Goal: Task Accomplishment & Management: Manage account settings

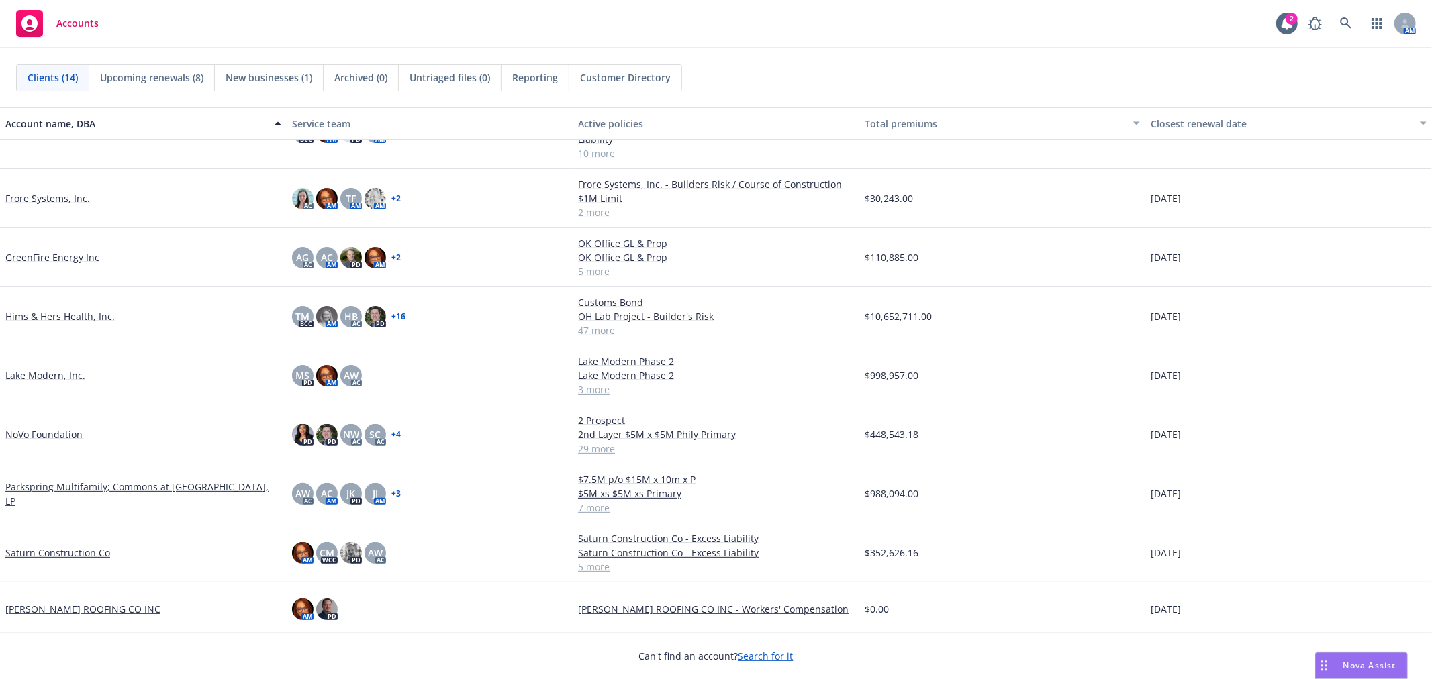
scroll to position [307, 0]
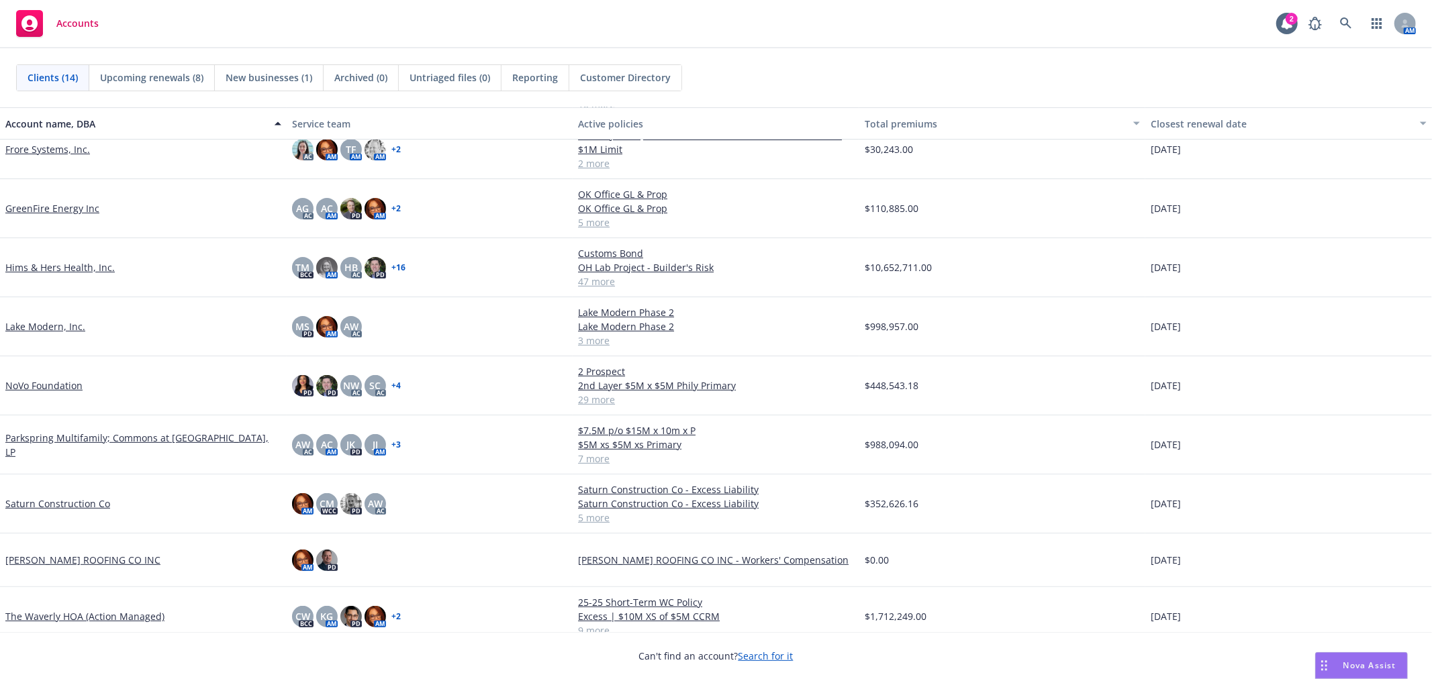
click at [52, 497] on link "Saturn Construction Co" at bounding box center [57, 504] width 105 height 14
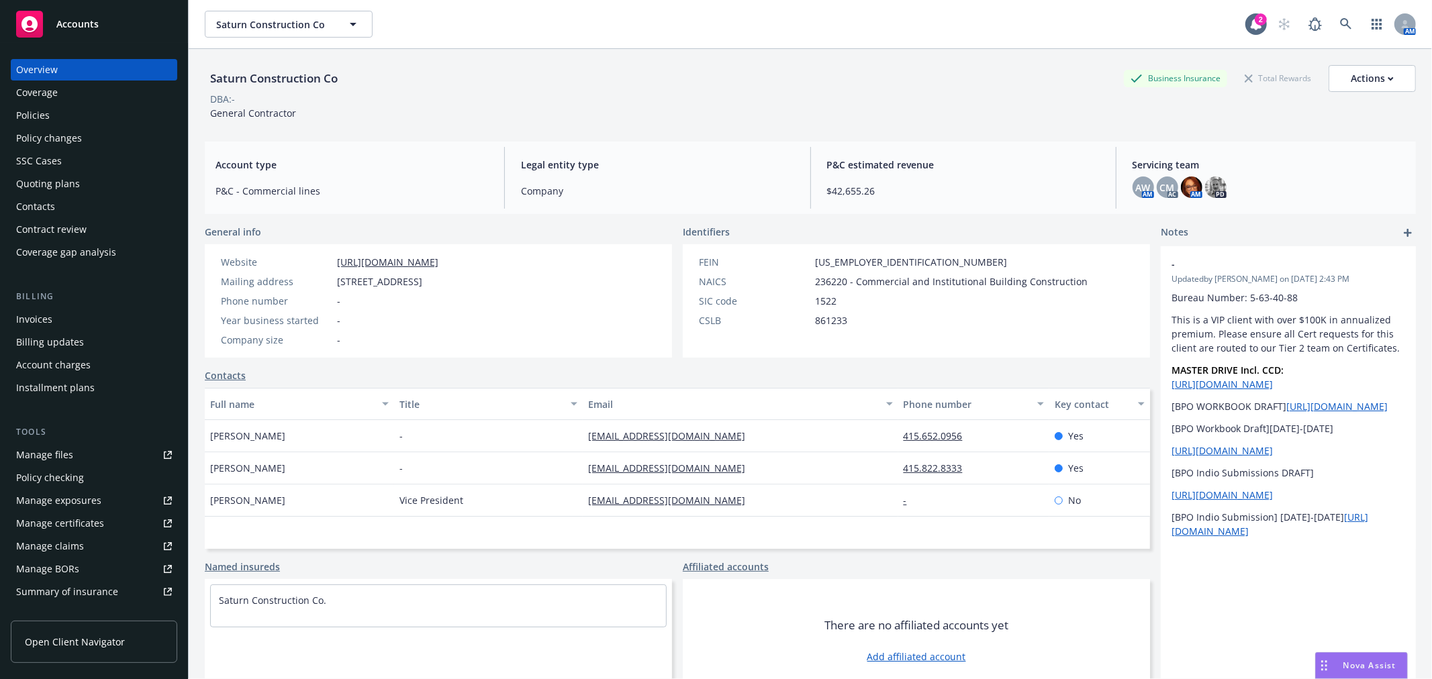
click at [75, 113] on div "Policies" at bounding box center [94, 115] width 156 height 21
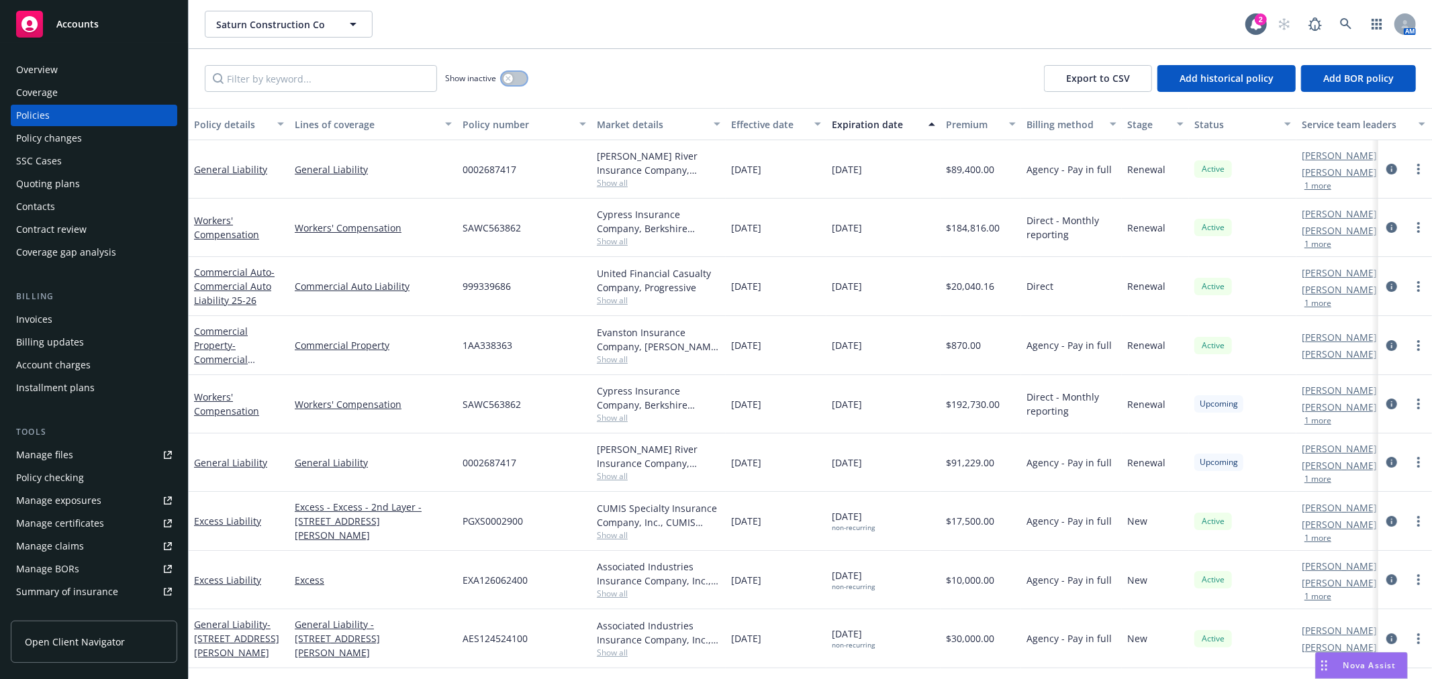
click at [513, 81] on button "button" at bounding box center [515, 78] width 26 height 13
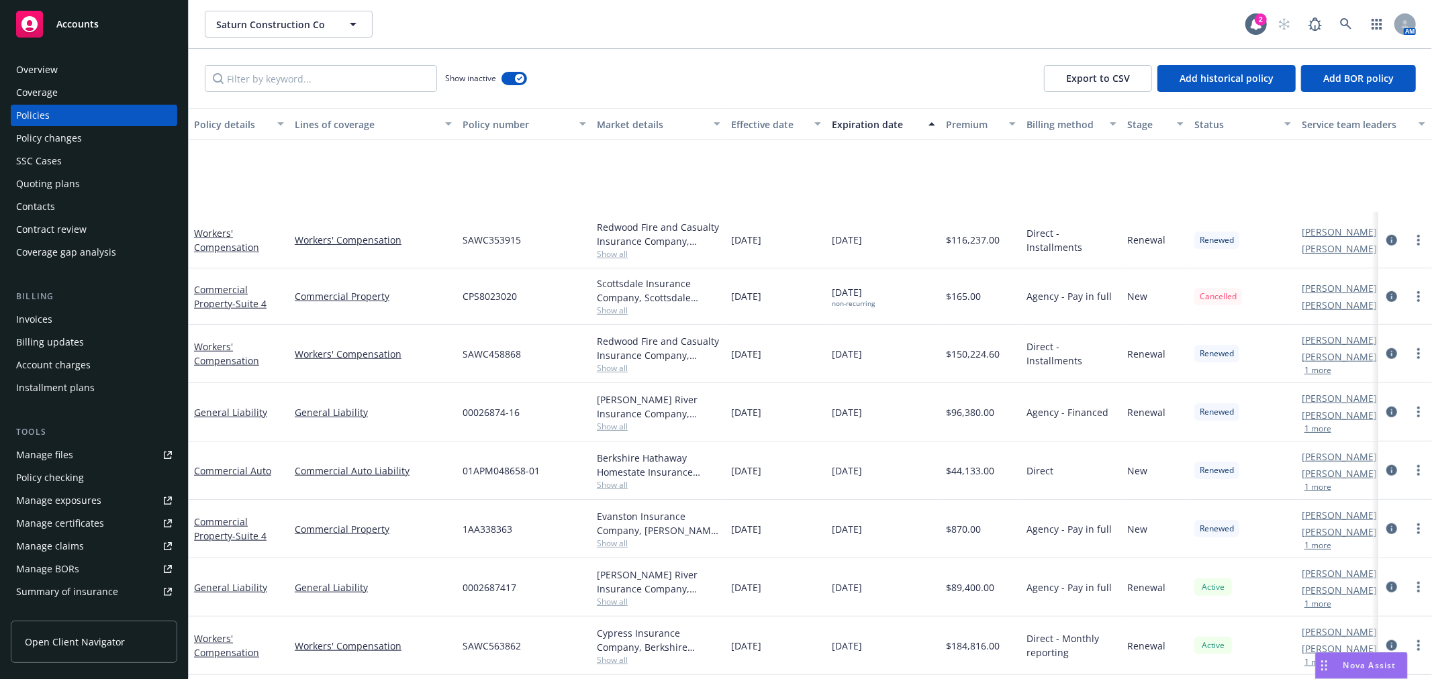
scroll to position [1044, 0]
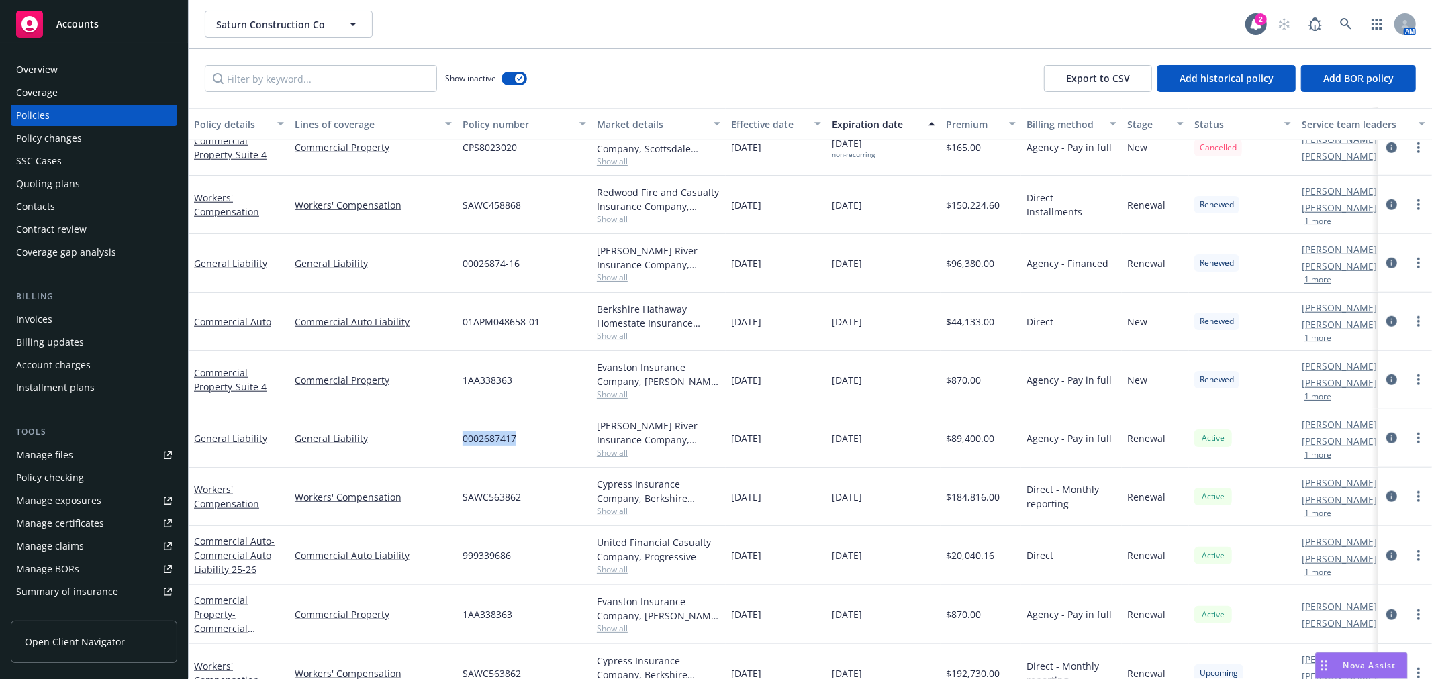
drag, startPoint x: 529, startPoint y: 436, endPoint x: 460, endPoint y: 437, distance: 69.2
click at [460, 437] on div "0002687417" at bounding box center [524, 439] width 134 height 58
copy span "0002687417"
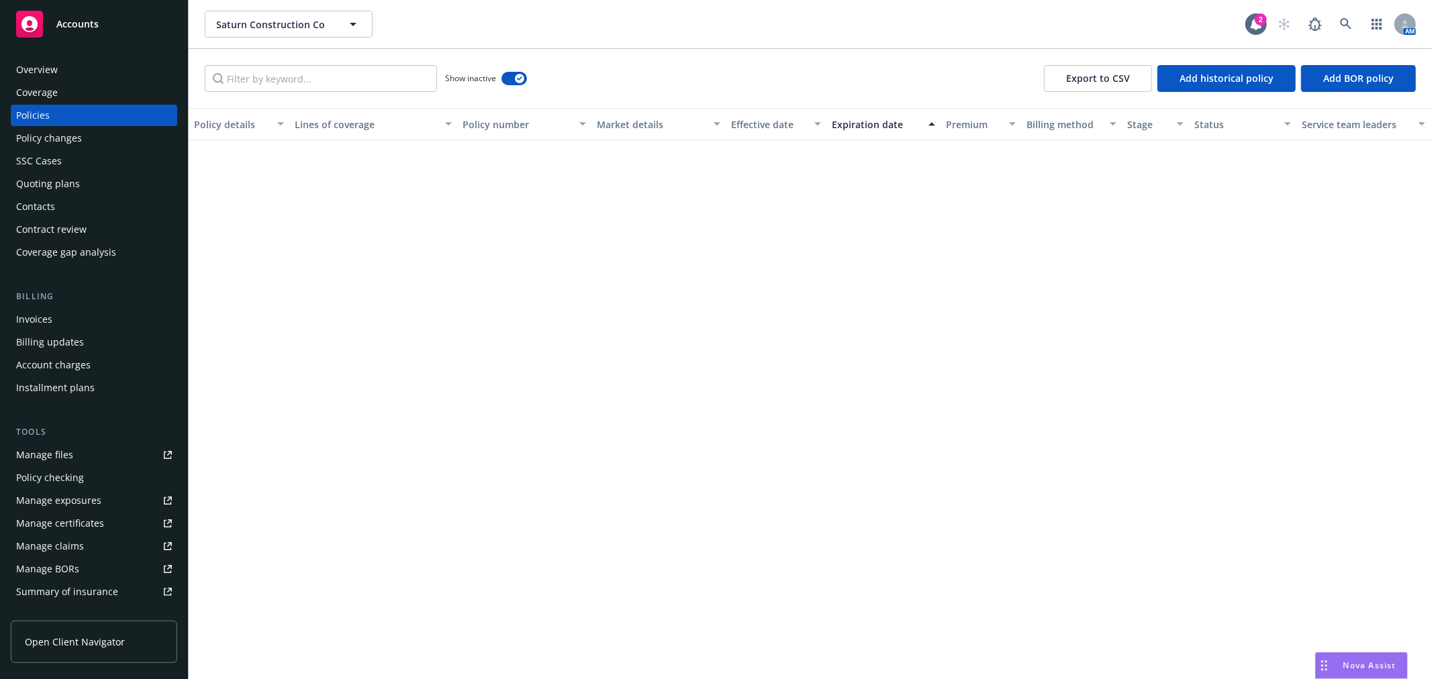
scroll to position [0, 0]
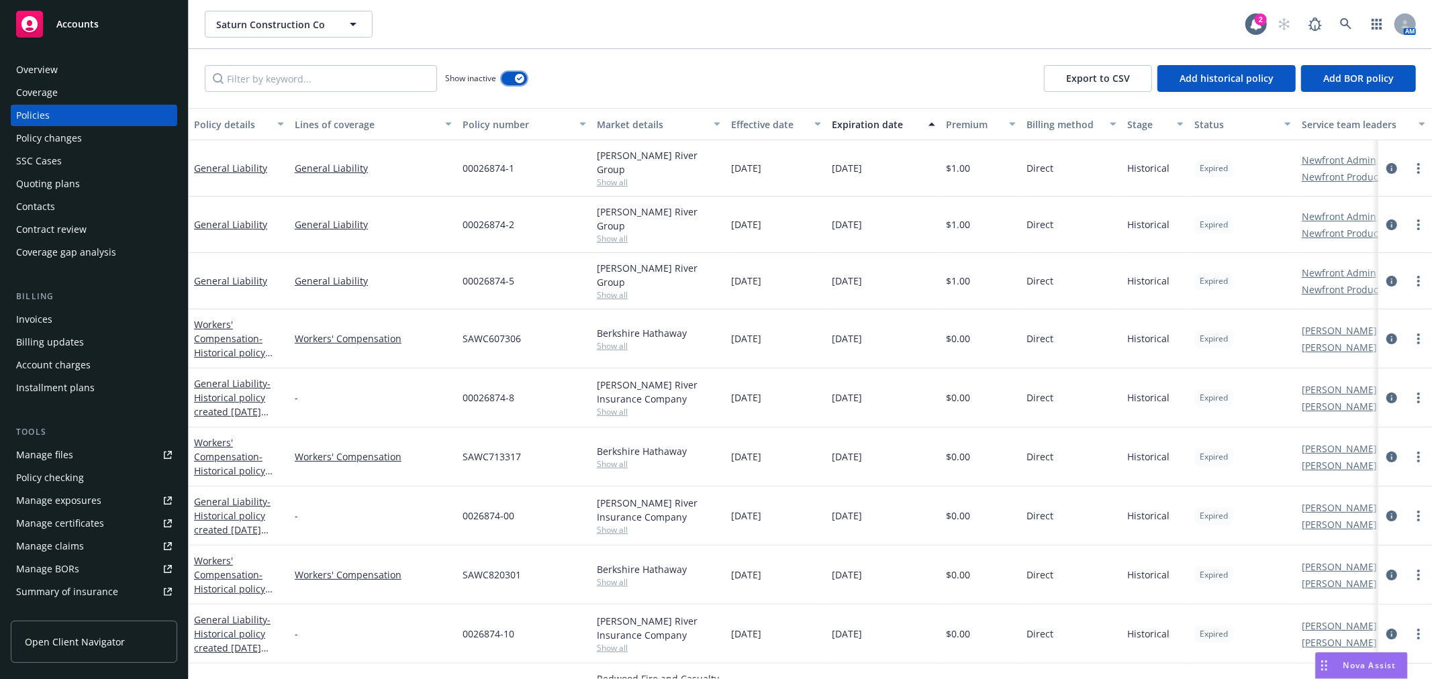
click at [516, 76] on div "button" at bounding box center [519, 78] width 9 height 9
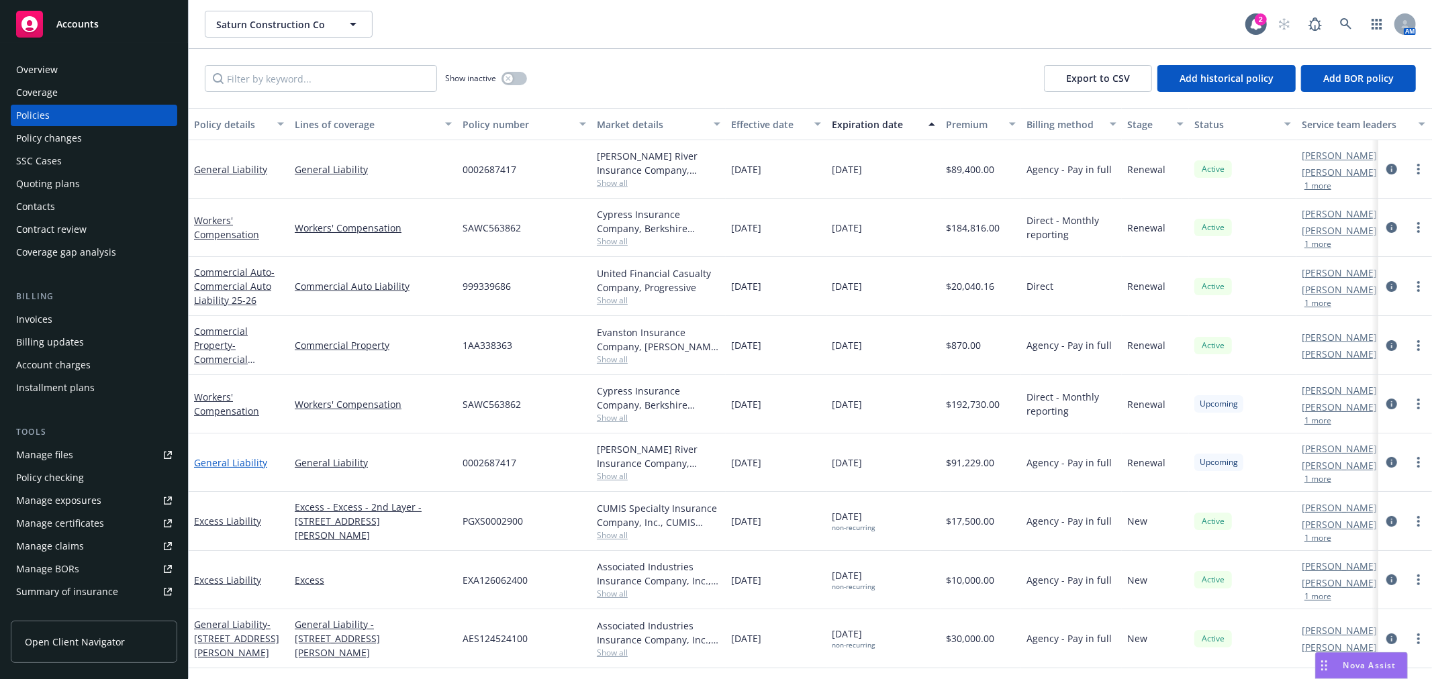
click at [234, 462] on link "General Liability" at bounding box center [230, 463] width 73 height 13
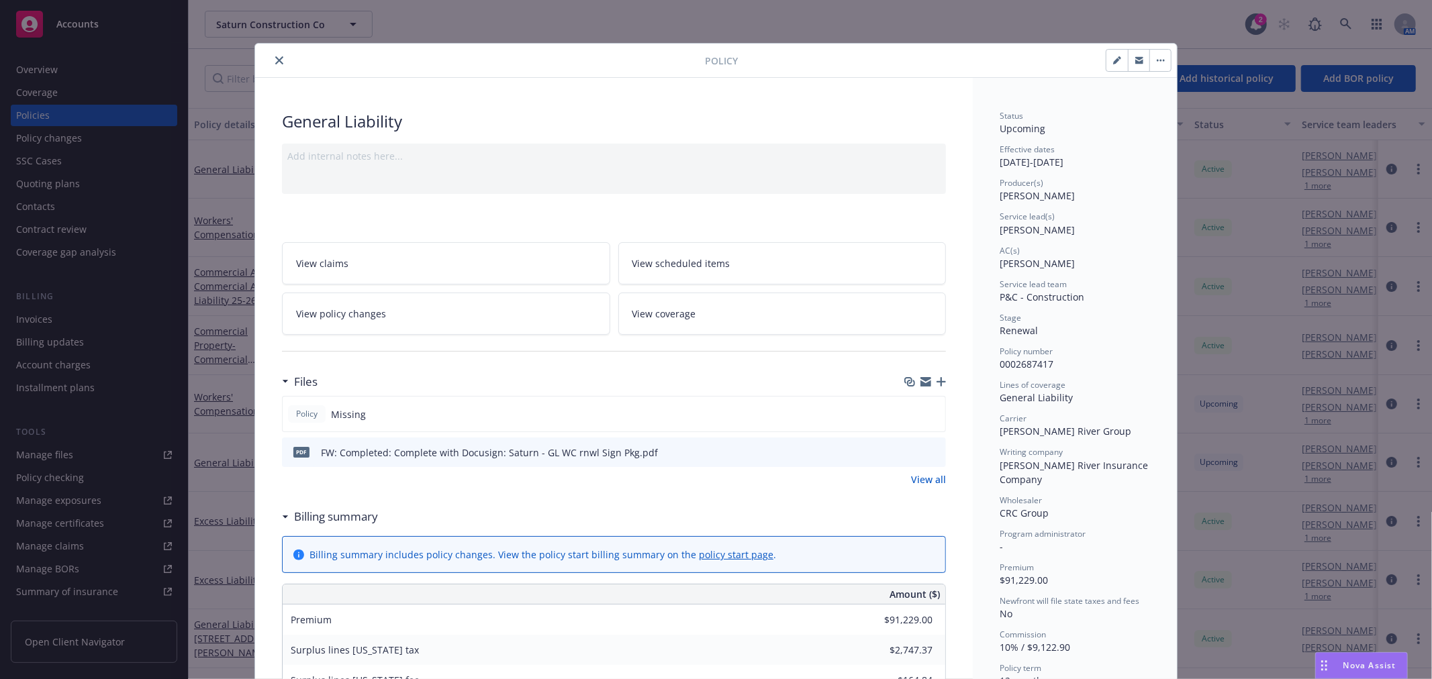
click at [1113, 57] on icon "button" at bounding box center [1117, 60] width 8 height 8
select select "RENEWAL"
select select "12"
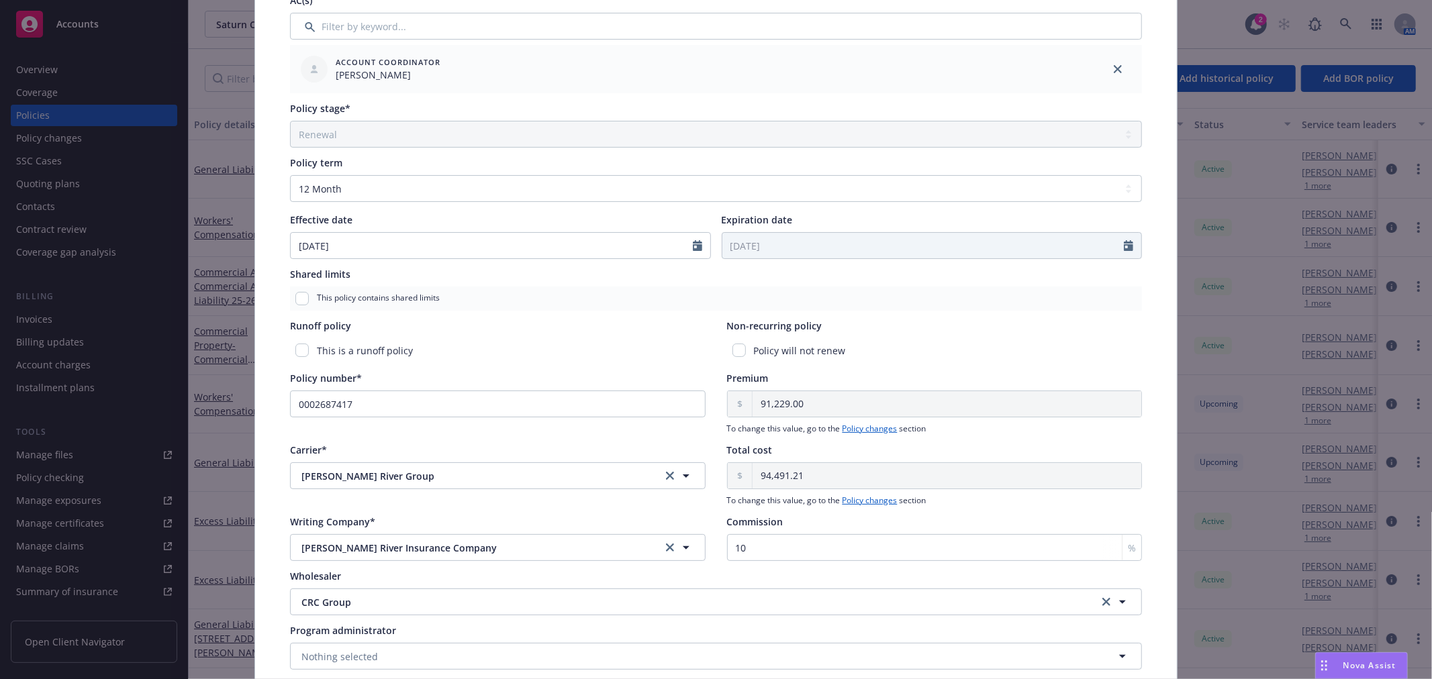
scroll to position [447, 0]
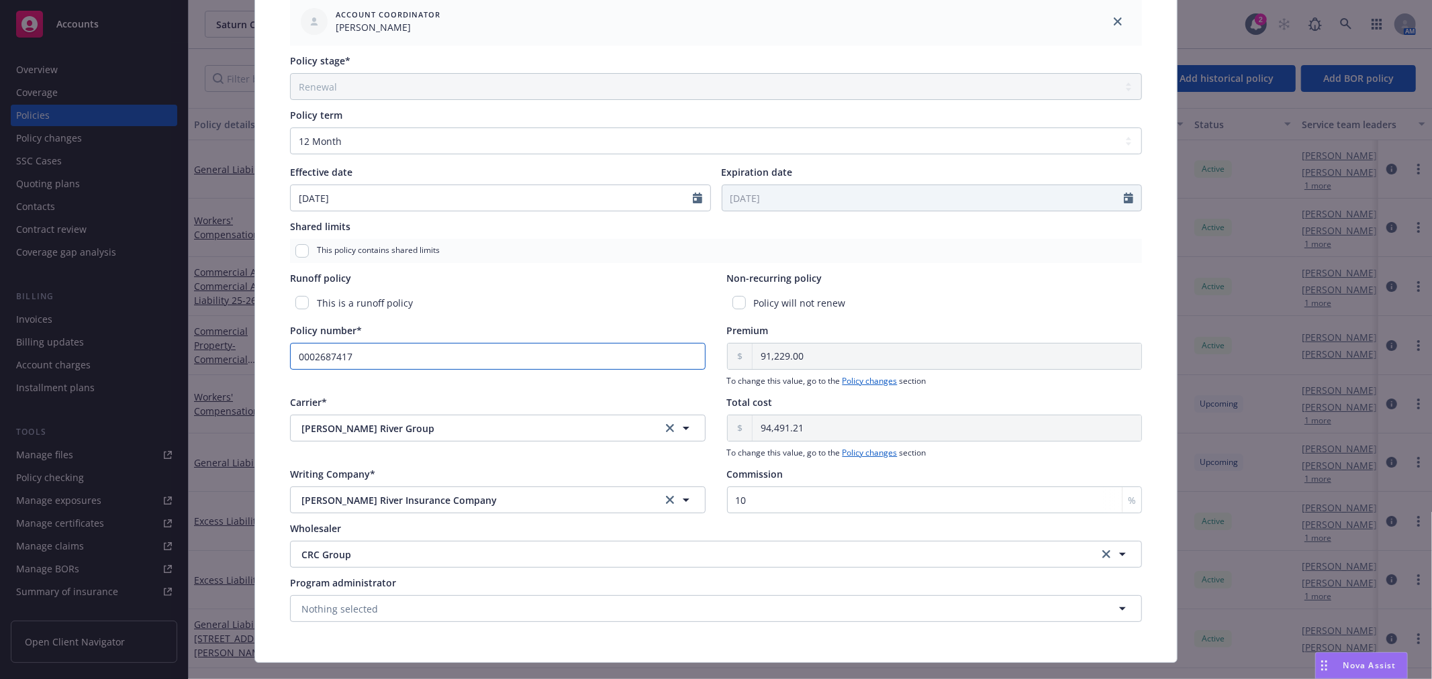
click at [374, 350] on input "0002687417" at bounding box center [498, 356] width 416 height 27
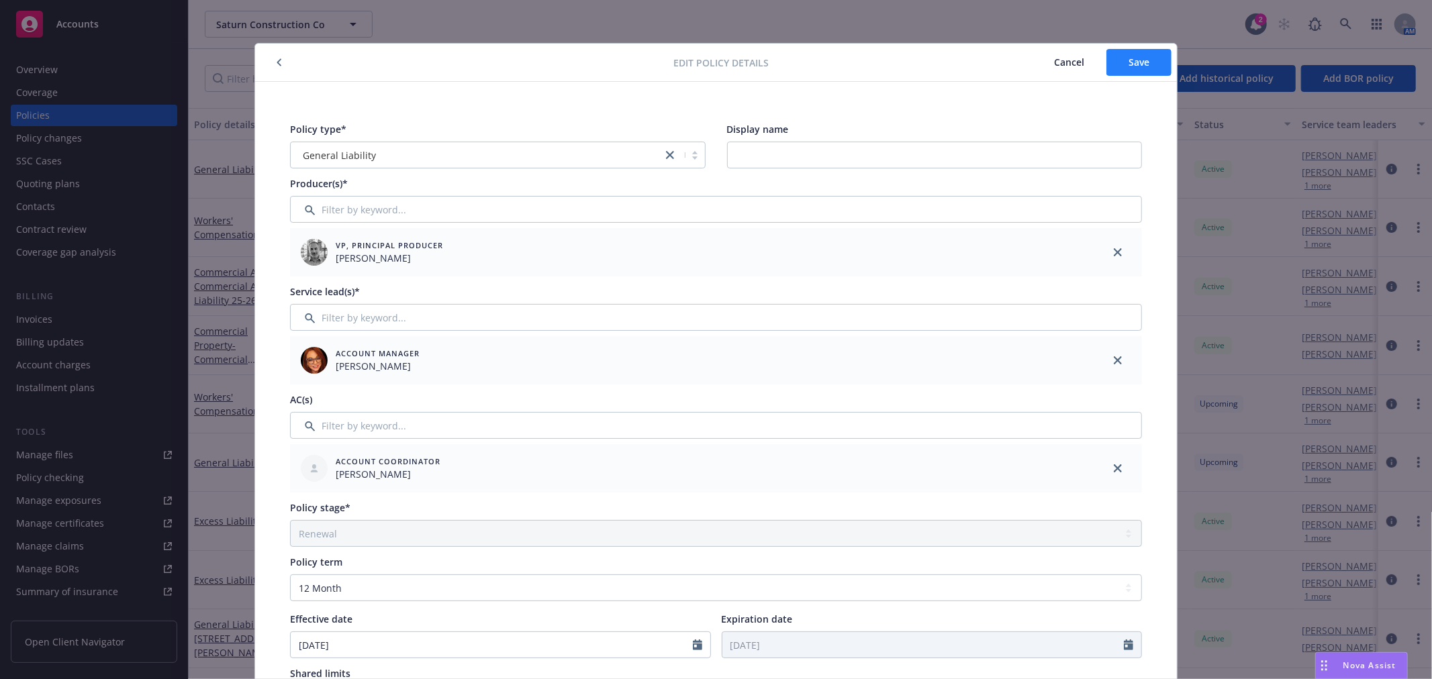
type input "0002687418"
click at [1130, 63] on span "Save" at bounding box center [1139, 62] width 21 height 13
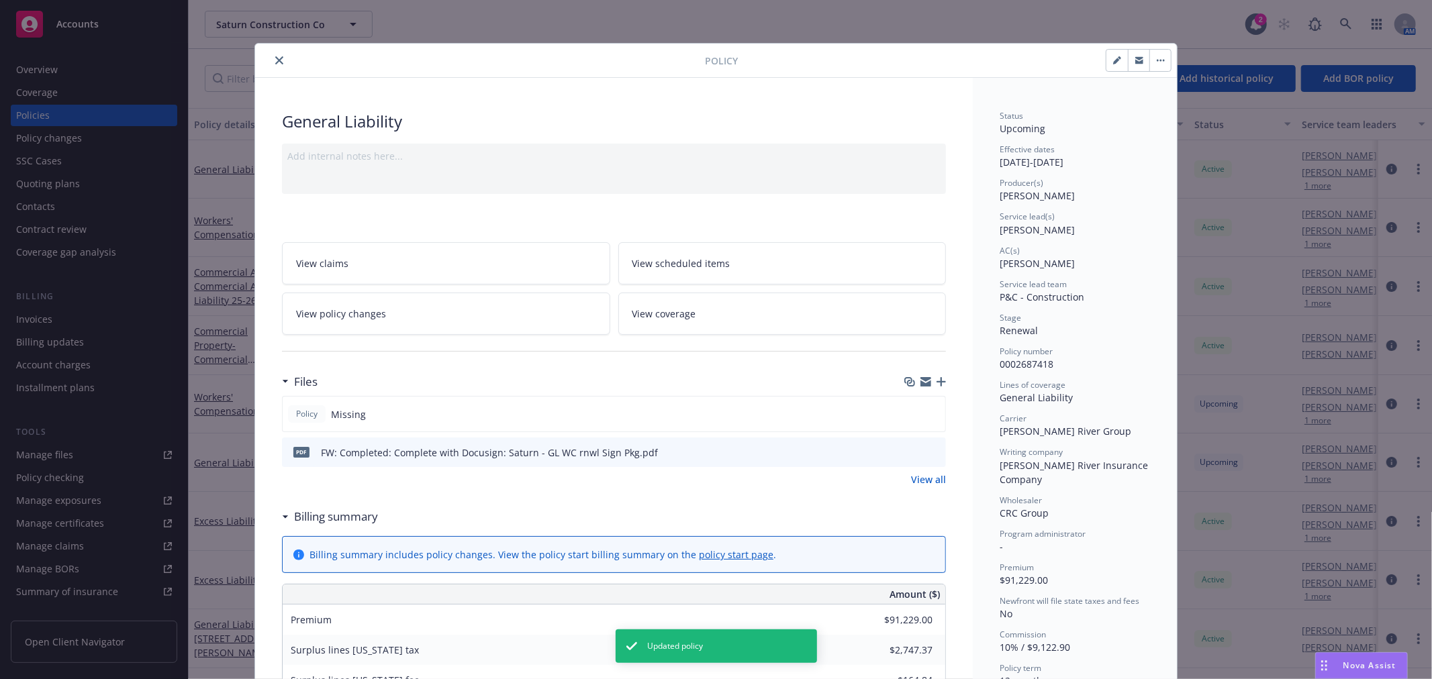
click at [271, 58] on button "close" at bounding box center [279, 60] width 16 height 16
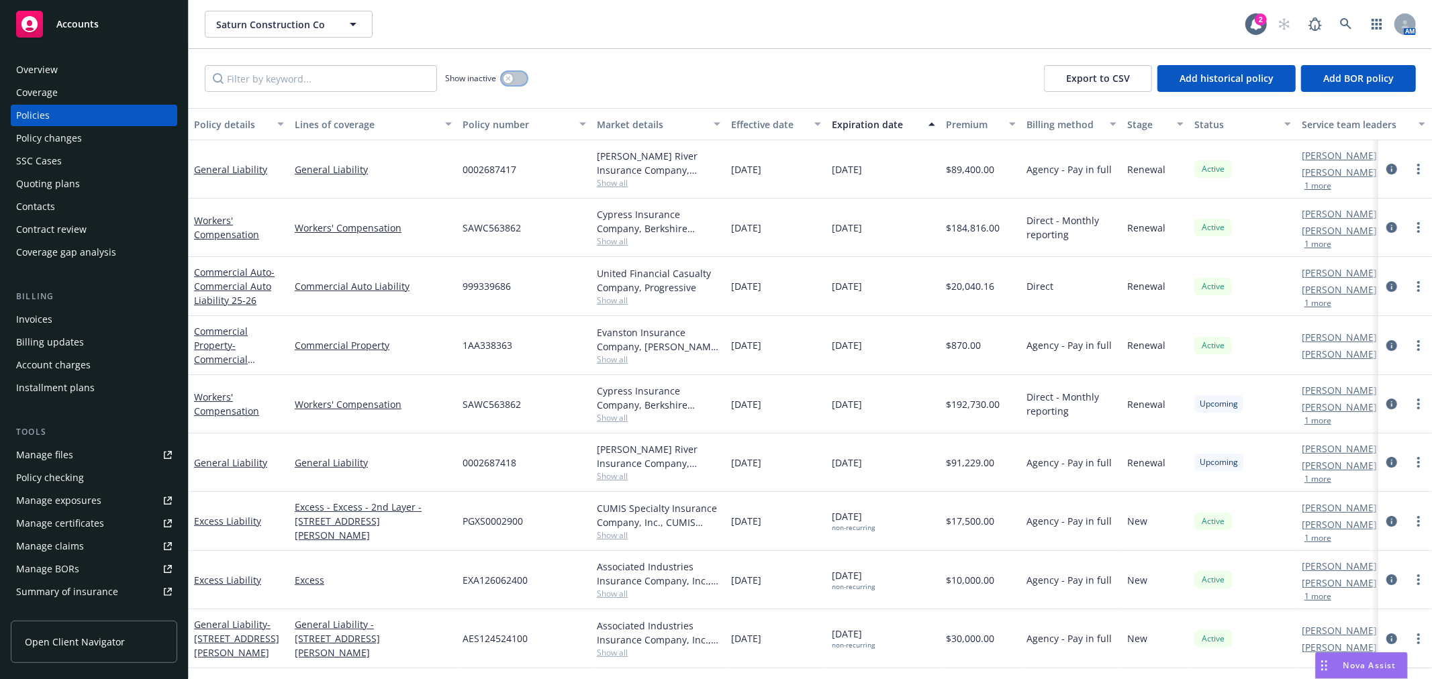
click at [507, 77] on icon "button" at bounding box center [508, 78] width 5 height 5
